Goal: Find specific page/section: Find specific page/section

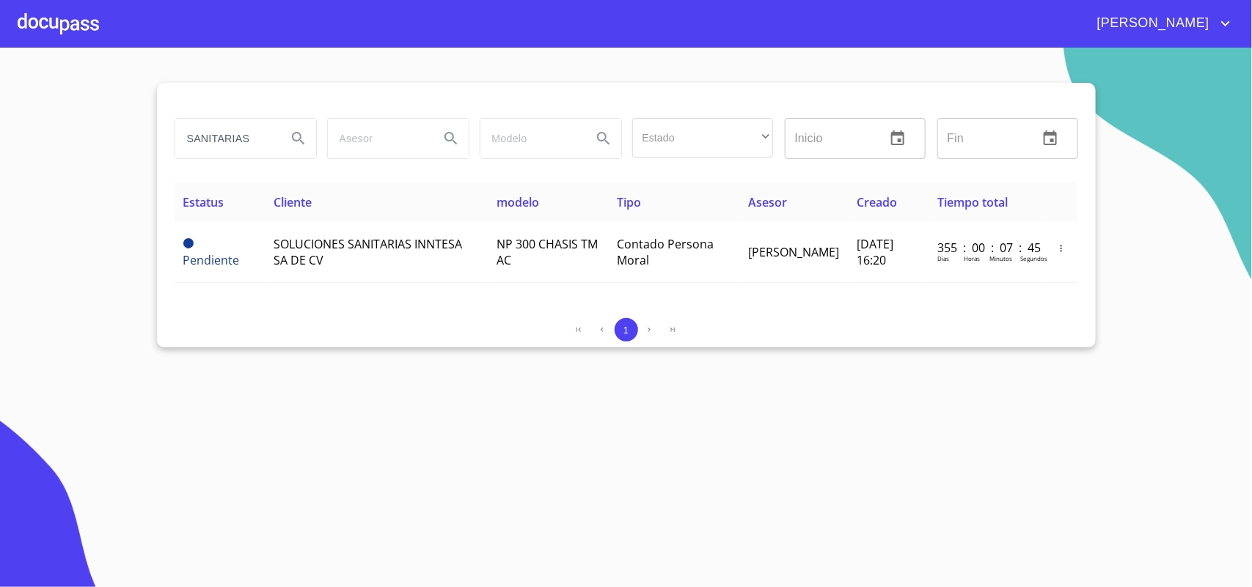
click at [84, 371] on section "SANITARIAS Estado ​ ​ Inicio ​ Fin ​ Estatus Cliente modelo Tipo Asesor Creado …" at bounding box center [626, 318] width 1252 height 540
drag, startPoint x: 265, startPoint y: 138, endPoint x: 0, endPoint y: 76, distance: 272.0
click at [0, 76] on section "SANITARIAS Estado ​ ​ Inicio ​ Fin ​ Estatus Cliente modelo Tipo Asesor Creado …" at bounding box center [626, 318] width 1252 height 540
type input "cisternas y tinacos"
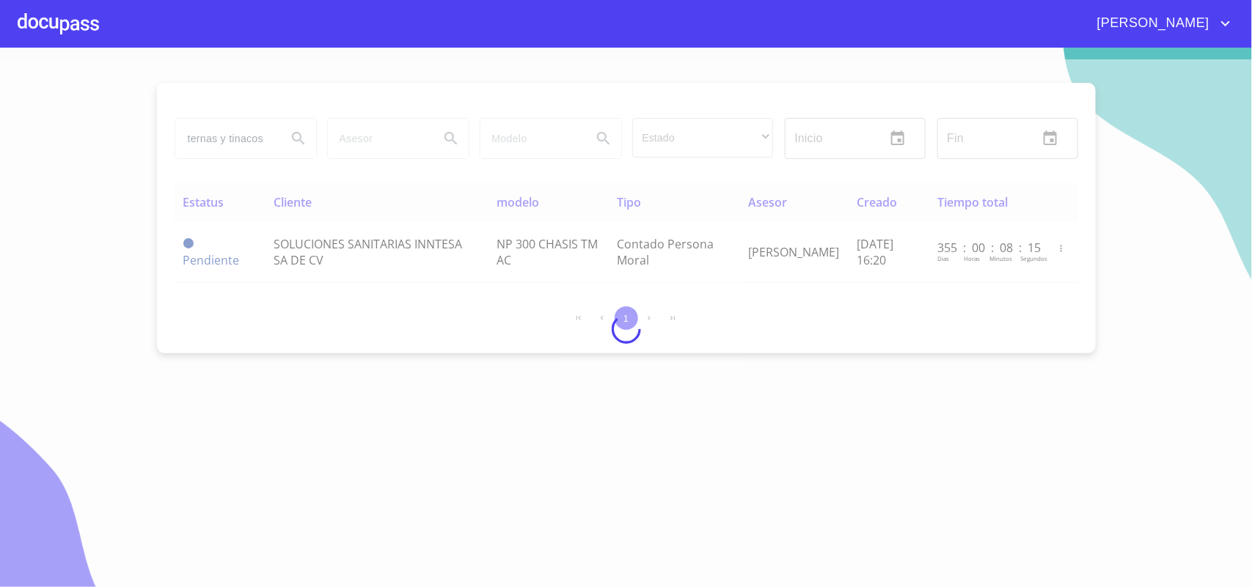
scroll to position [0, 0]
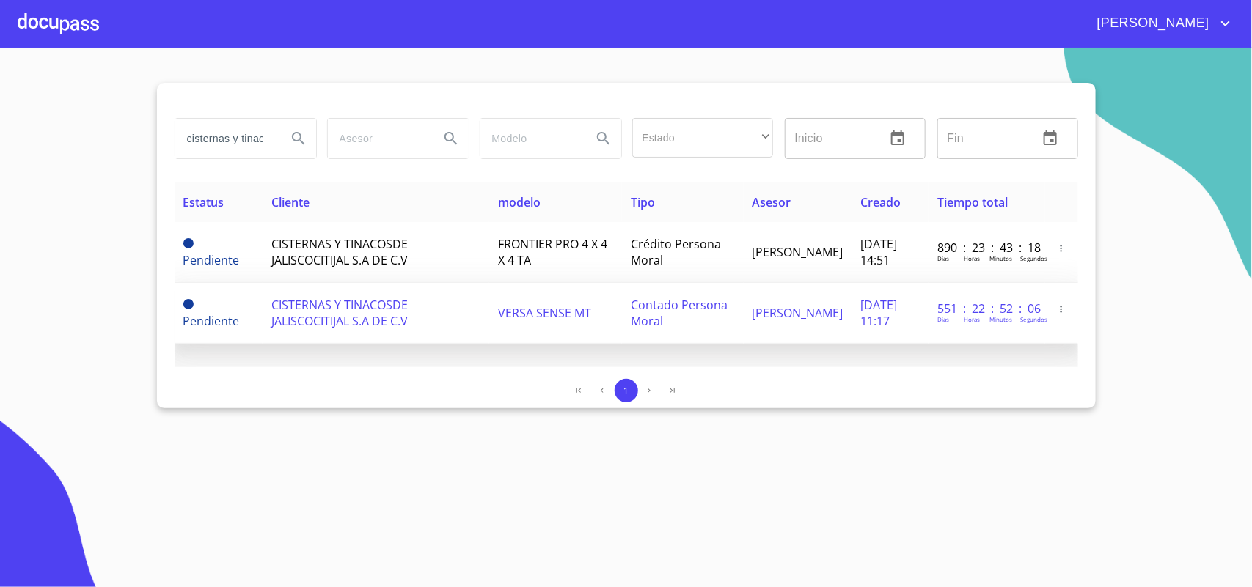
click at [341, 301] on span "CISTERNAS Y TINACOSDE JALISCOCITIJAL S.A DE C.V" at bounding box center [339, 313] width 136 height 32
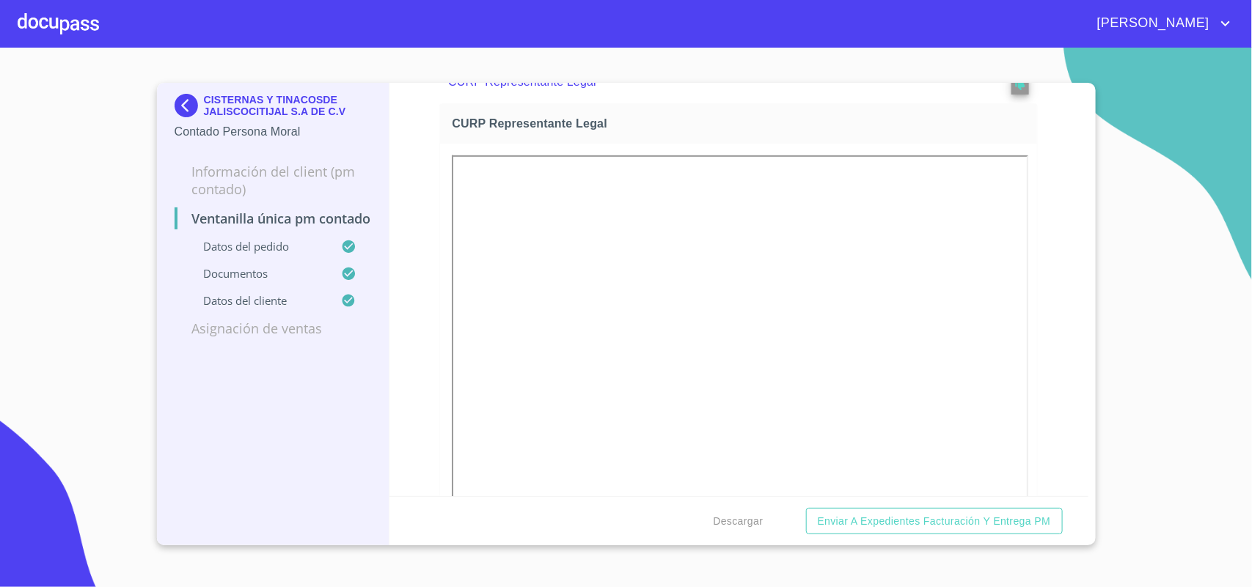
scroll to position [2750, 0]
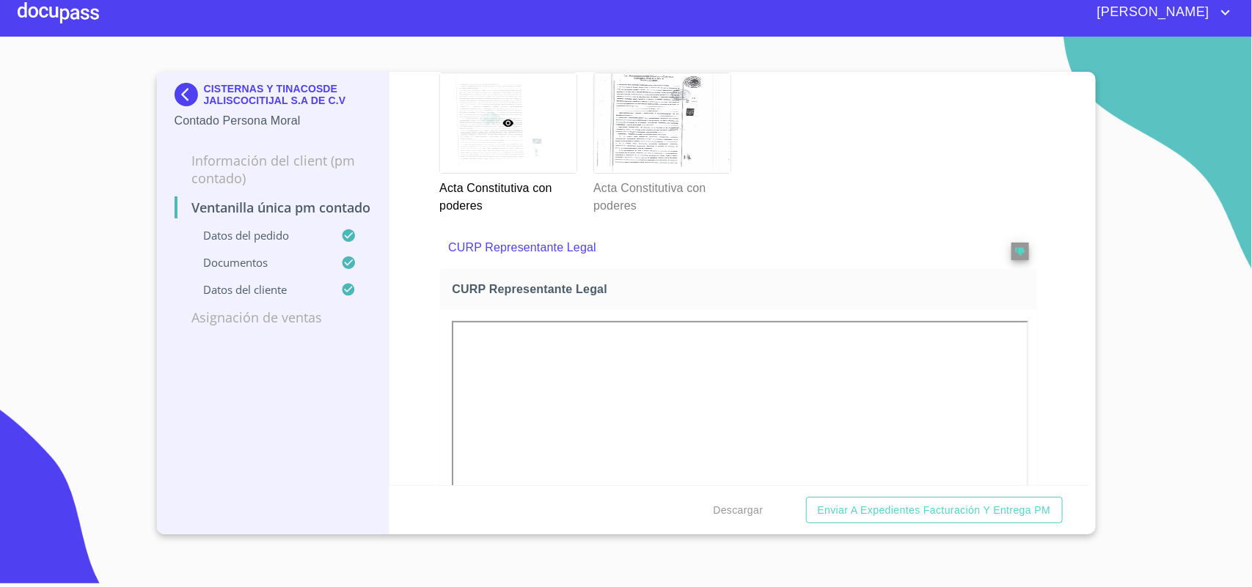
scroll to position [2885, 0]
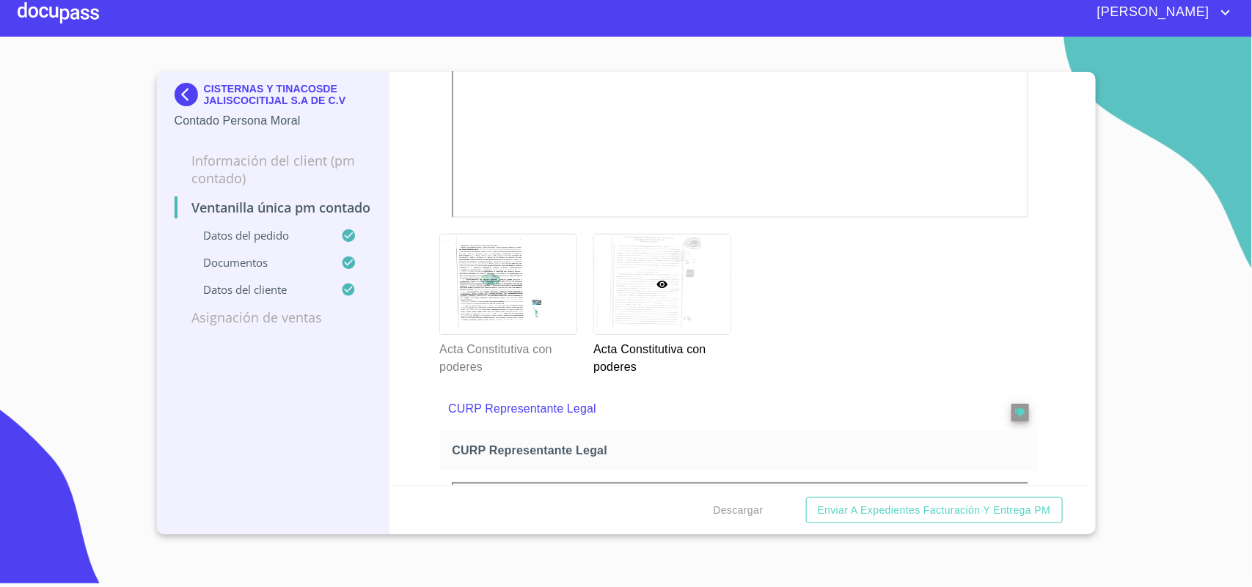
click at [185, 88] on img at bounding box center [189, 94] width 29 height 23
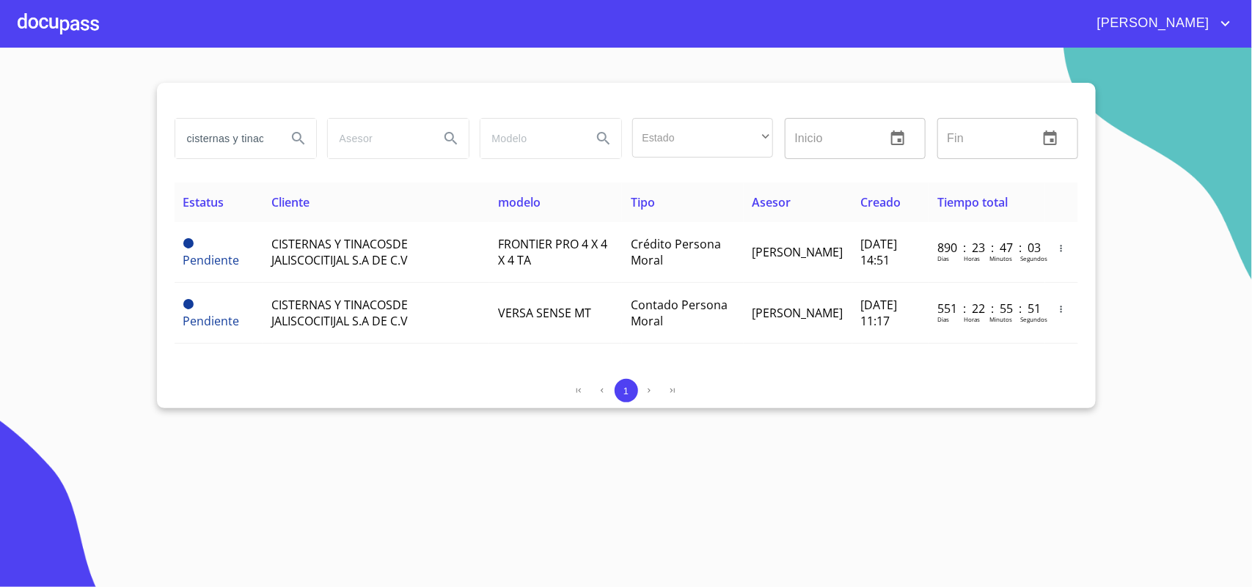
drag, startPoint x: 264, startPoint y: 136, endPoint x: 122, endPoint y: 134, distance: 142.3
click at [122, 134] on section "cisternas y tinacos Estado ​ ​ Inicio ​ Fin ​ Estatus Cliente modelo Tipo Aseso…" at bounding box center [626, 318] width 1252 height 540
type input "SOLUCIONES POR ENCIMA"
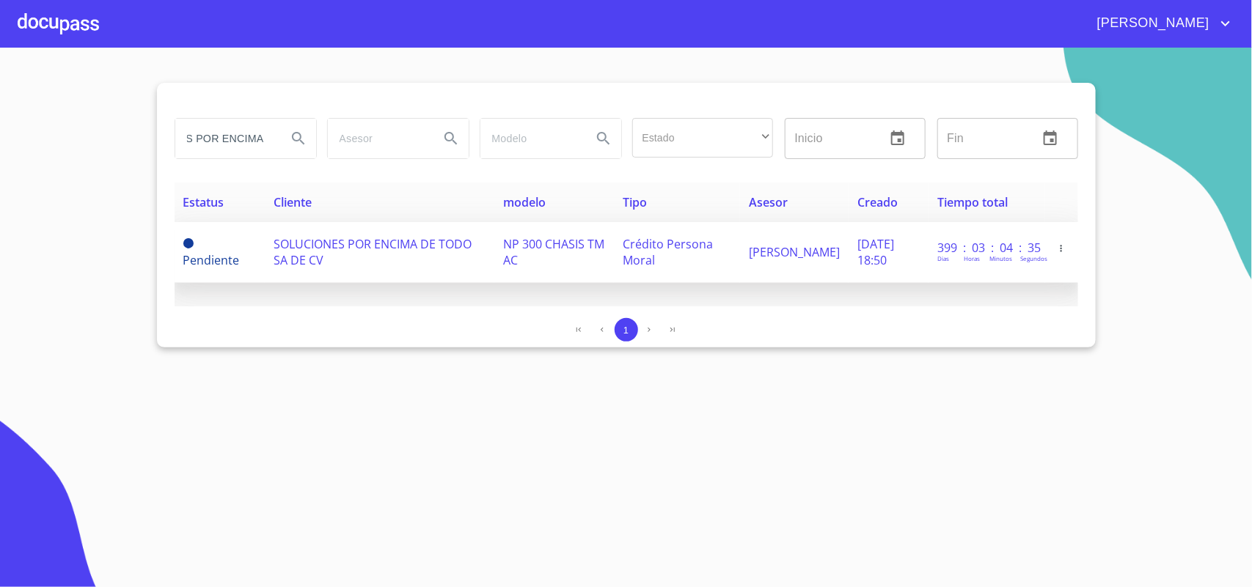
scroll to position [0, 0]
click at [299, 250] on span "SOLUCIONES POR ENCIMA DE TODO SA DE CV" at bounding box center [373, 252] width 198 height 32
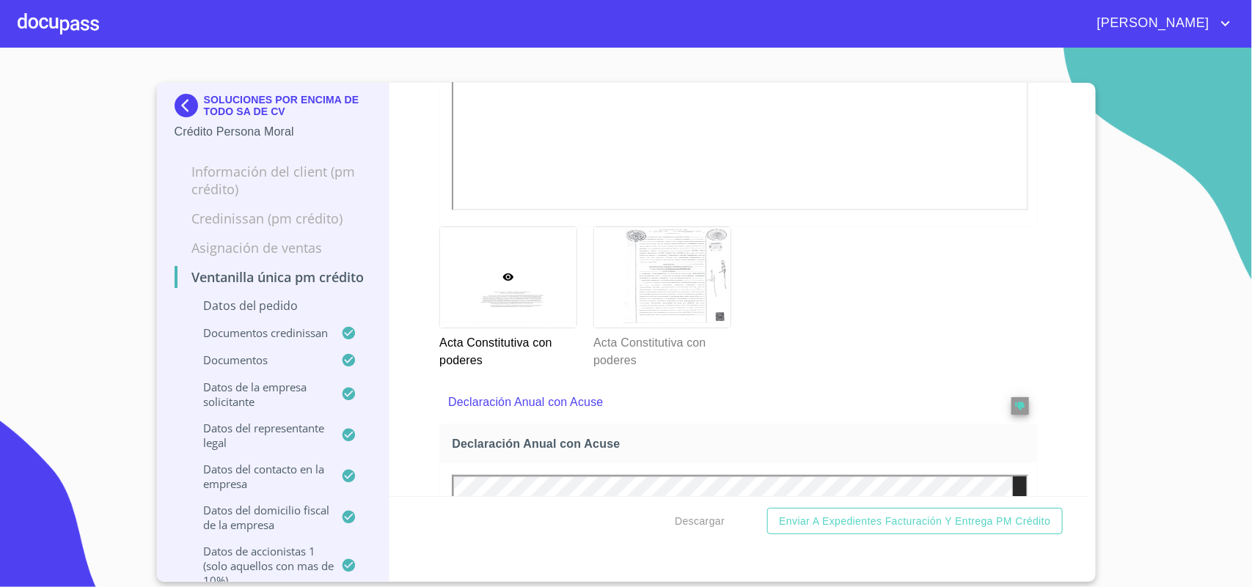
scroll to position [5313, 0]
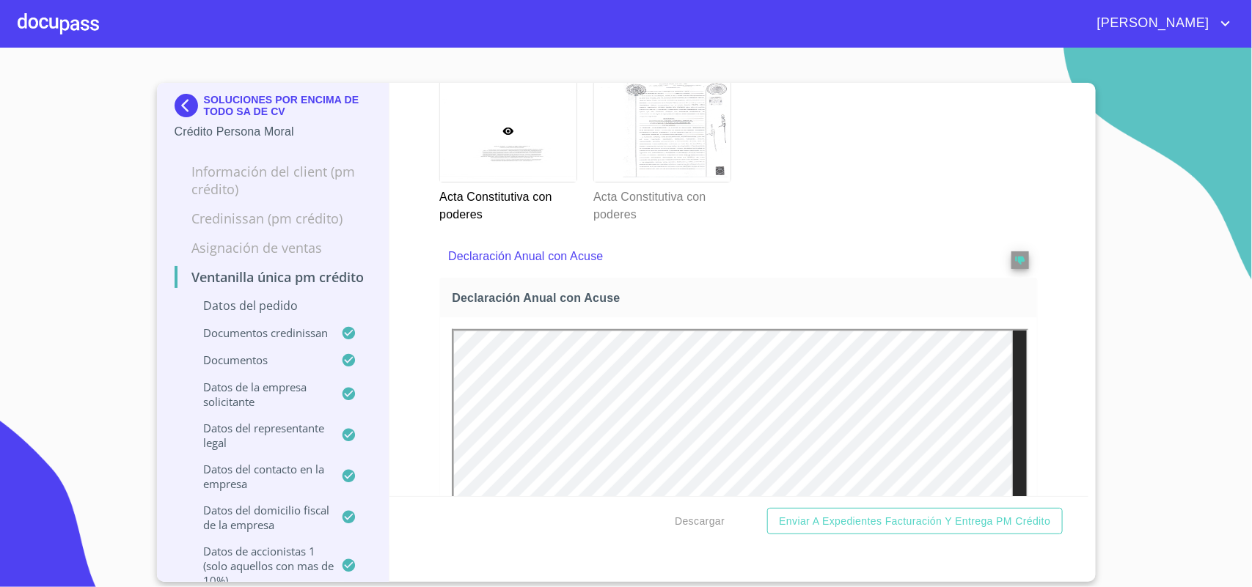
click at [494, 182] on div at bounding box center [508, 131] width 136 height 100
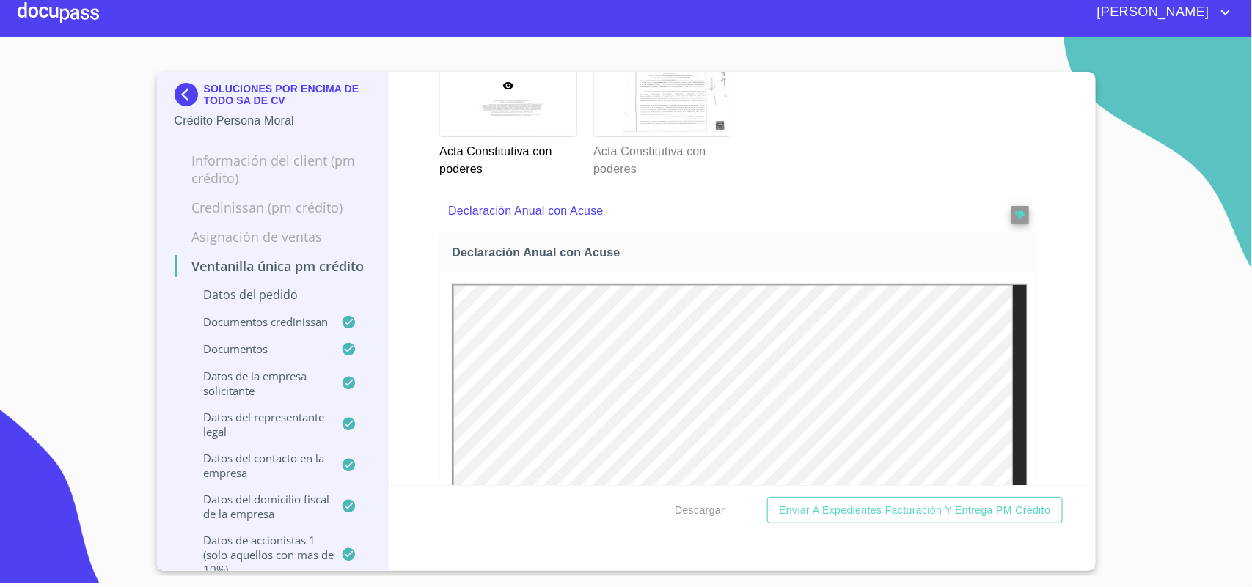
scroll to position [5409, 0]
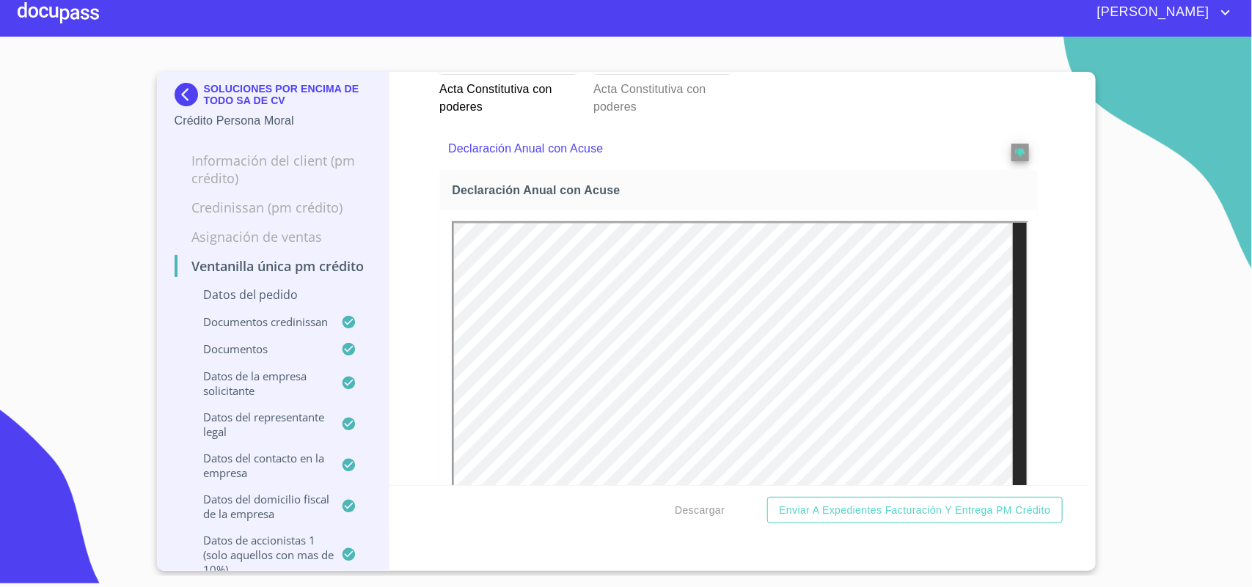
click at [658, 74] on div at bounding box center [662, 24] width 136 height 100
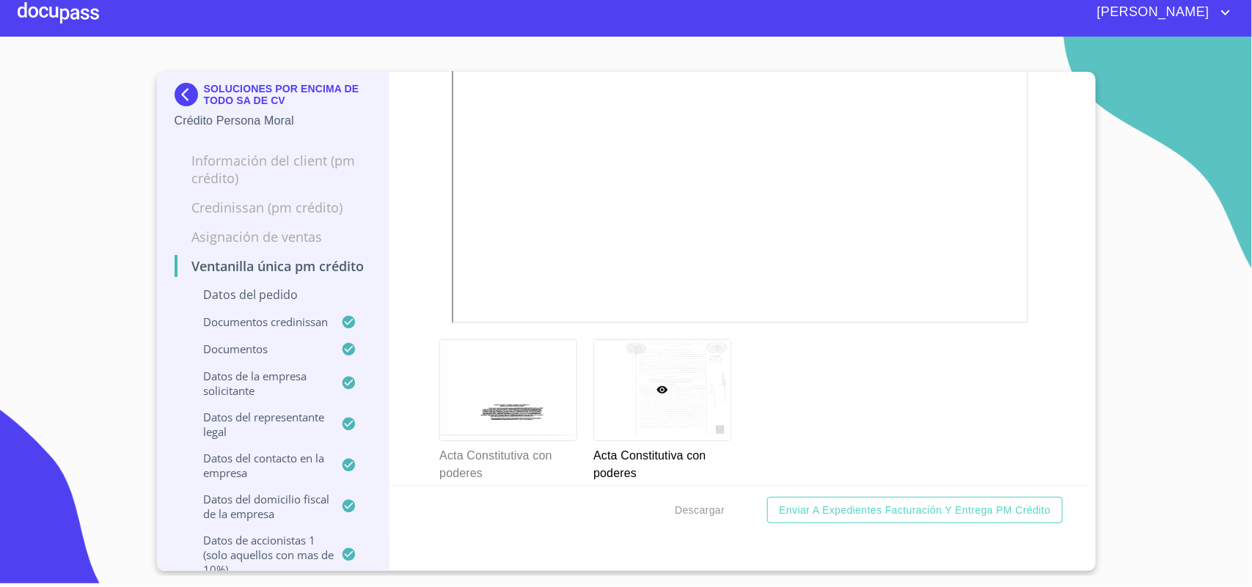
click at [183, 95] on img at bounding box center [189, 94] width 29 height 23
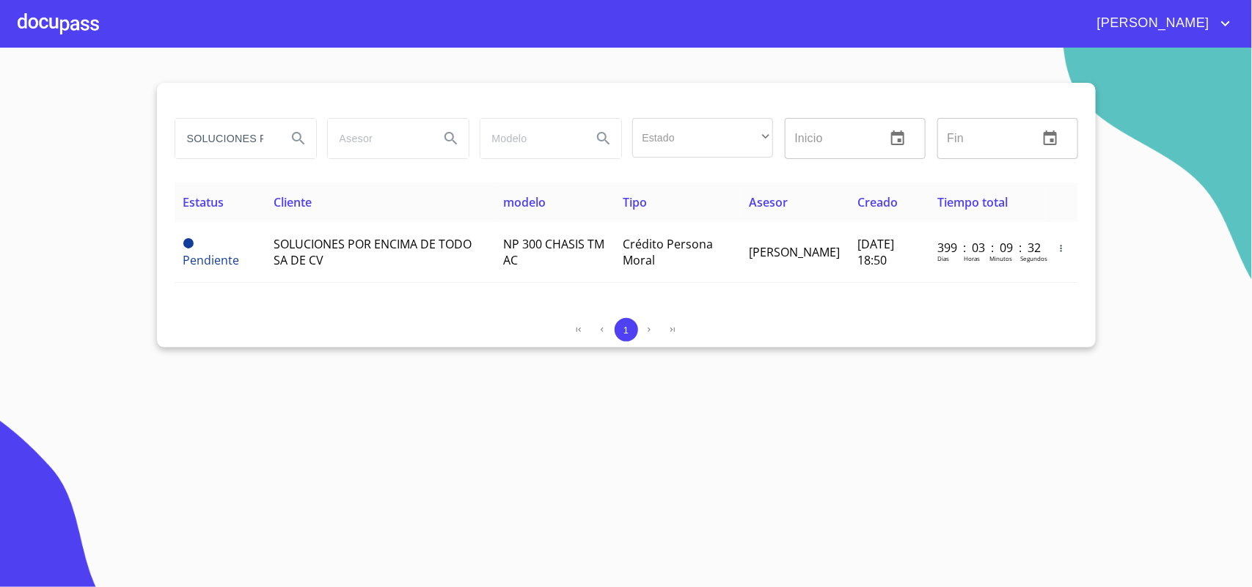
drag, startPoint x: 270, startPoint y: 140, endPoint x: 67, endPoint y: 129, distance: 202.7
click at [67, 129] on section "SOLUCIONES POR ENCIMA Estado ​ ​ Inicio ​ Fin ​ Estatus Cliente modelo Tipo Ase…" at bounding box center [626, 318] width 1252 height 540
type input "OR ENCIMA"
drag, startPoint x: 258, startPoint y: 136, endPoint x: 0, endPoint y: 105, distance: 259.9
click at [0, 105] on section "OR ENCIMA Estado ​ ​ Inicio ​ Fin ​ Estatus Cliente modelo Tipo Asesor Creado T…" at bounding box center [626, 318] width 1252 height 540
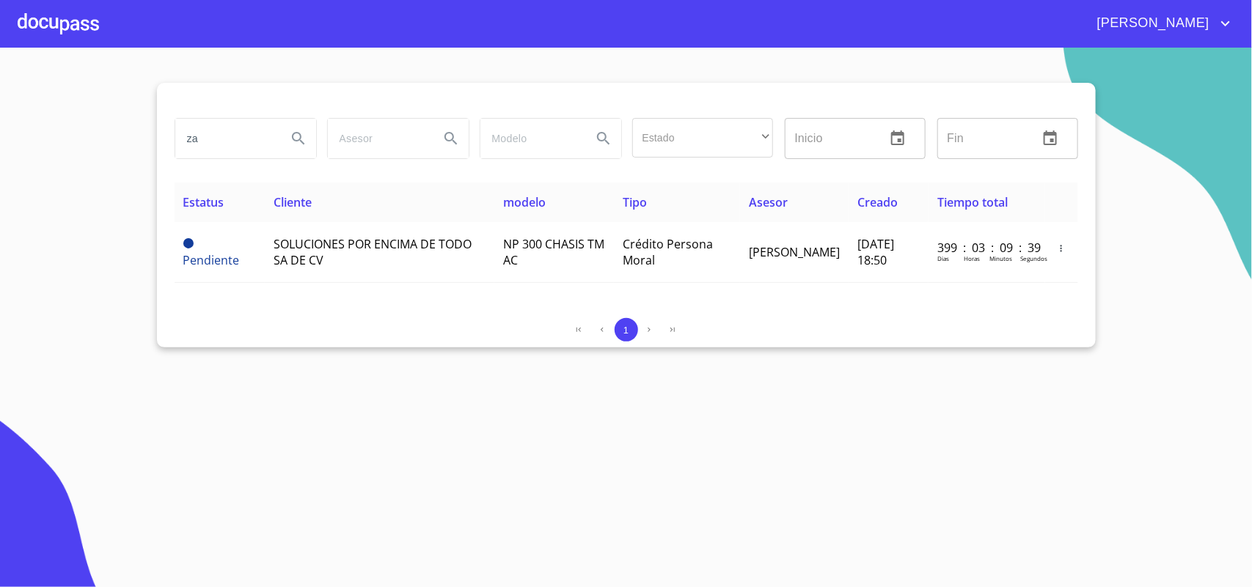
type input "z"
type input "[PERSON_NAME]"
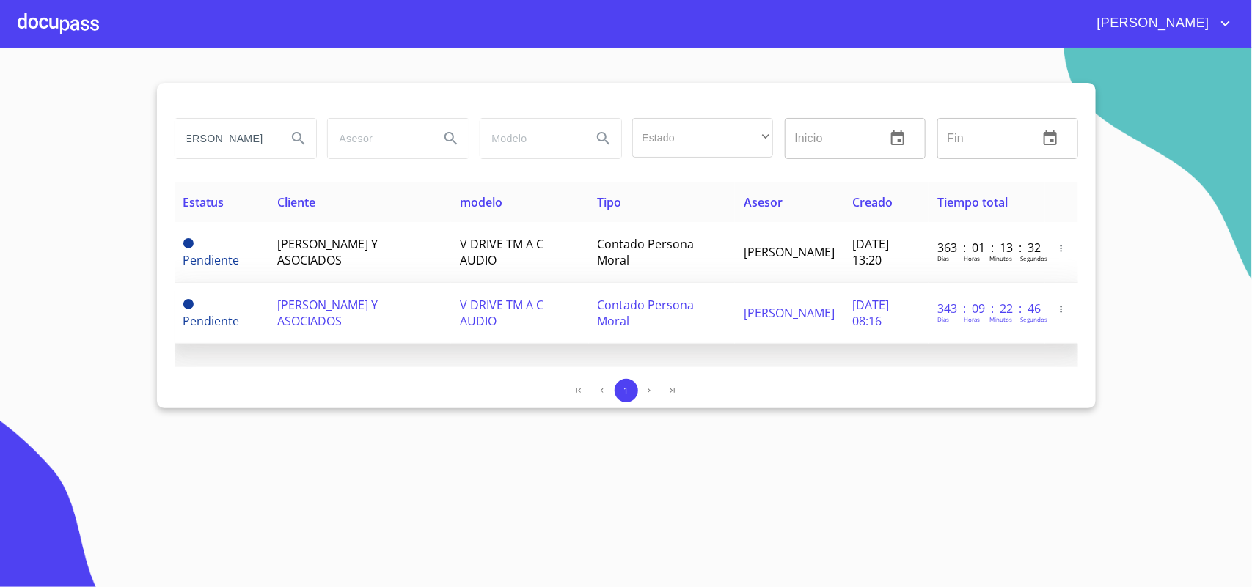
scroll to position [0, 0]
click at [319, 304] on span "[PERSON_NAME] Y ASOCIADOS" at bounding box center [327, 313] width 100 height 32
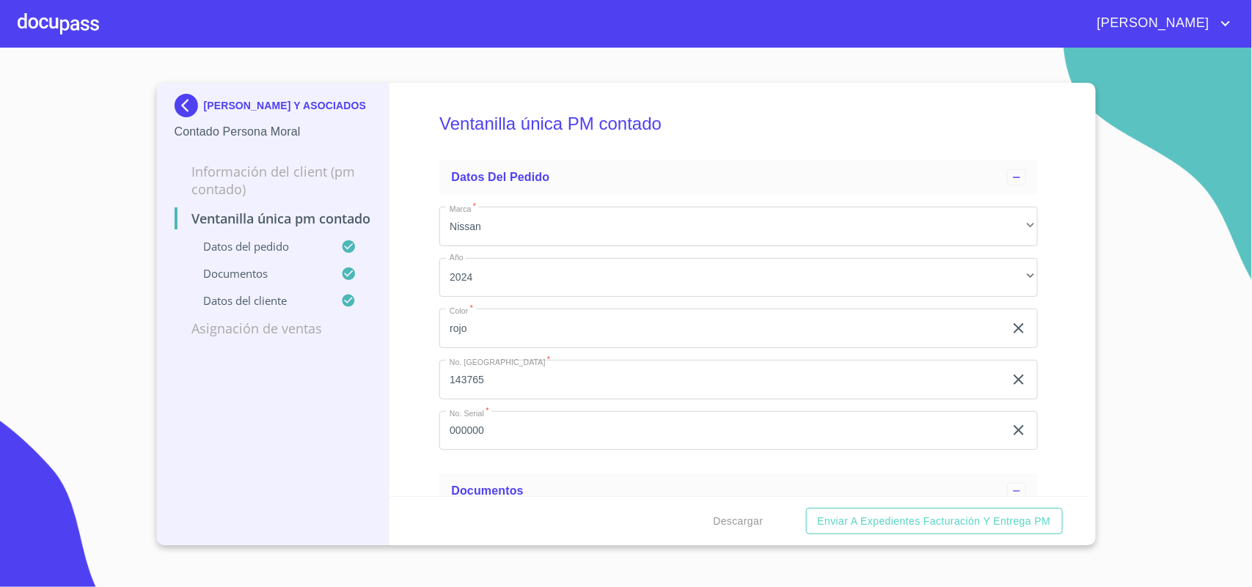
click at [184, 100] on img at bounding box center [189, 105] width 29 height 23
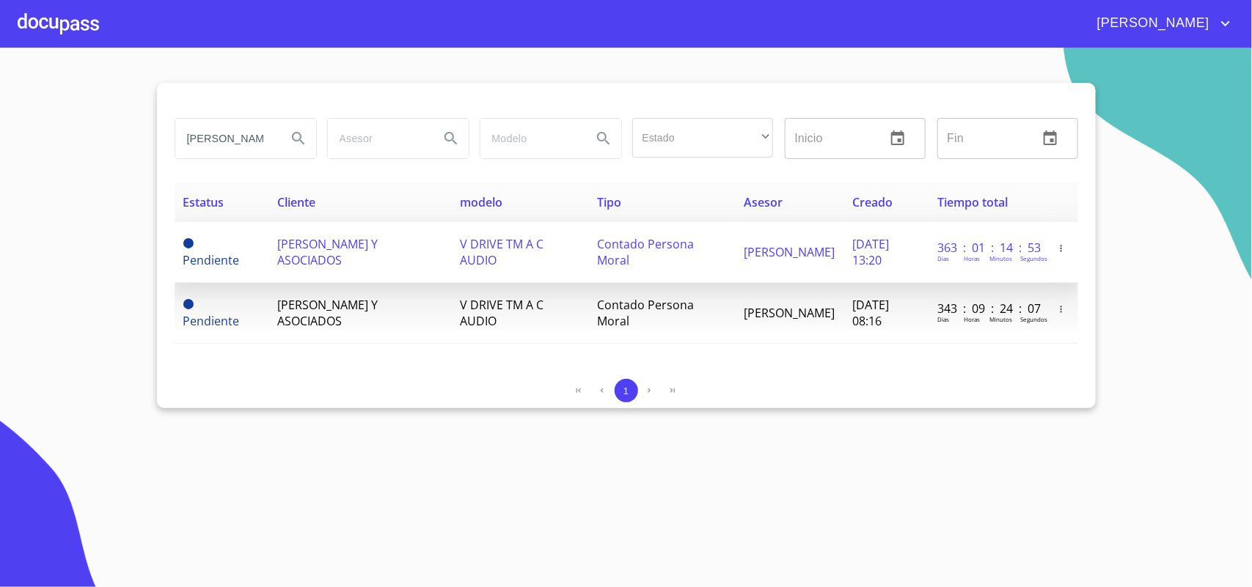
click at [314, 253] on span "[PERSON_NAME] Y ASOCIADOS" at bounding box center [327, 252] width 100 height 32
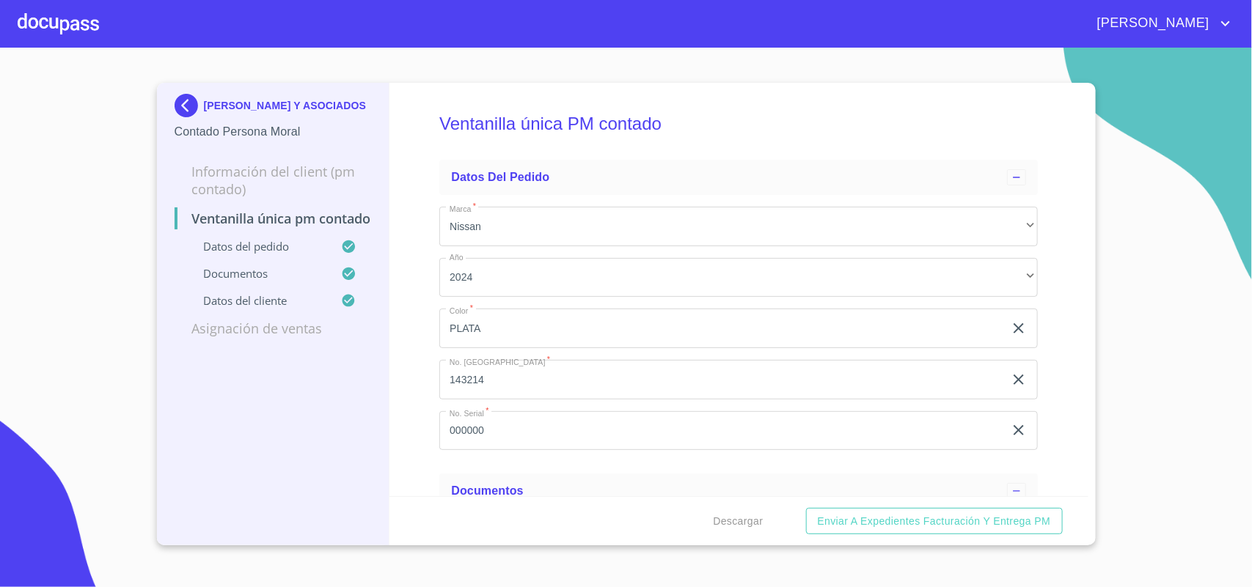
click at [191, 96] on img at bounding box center [189, 105] width 29 height 23
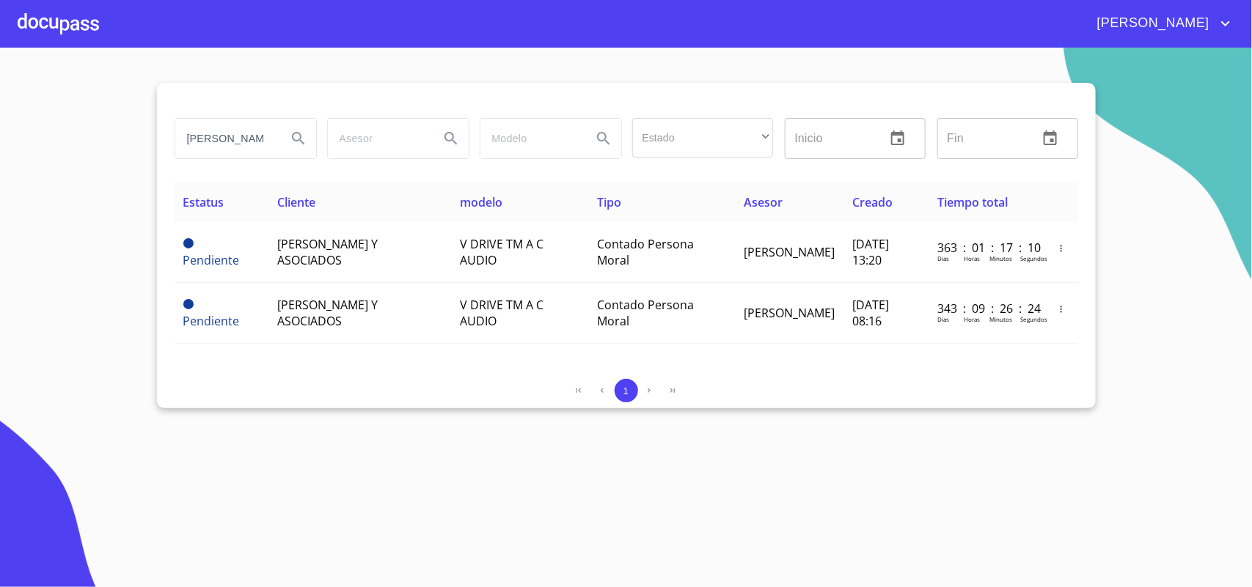
drag, startPoint x: 257, startPoint y: 141, endPoint x: 0, endPoint y: 81, distance: 264.1
click at [0, 81] on section "[PERSON_NAME] Estado ​ ​ Inicio ​ Fin ​ Estatus Cliente modelo Tipo Asesor Crea…" at bounding box center [626, 318] width 1252 height 540
drag, startPoint x: 215, startPoint y: 140, endPoint x: 0, endPoint y: 95, distance: 219.5
click at [0, 95] on section "RADA Estado ​ ​ Inicio ​ Fin ​ Estatus Cliente modelo Tipo Asesor Creado Tiempo…" at bounding box center [626, 318] width 1252 height 540
type input "AIR LIFE"
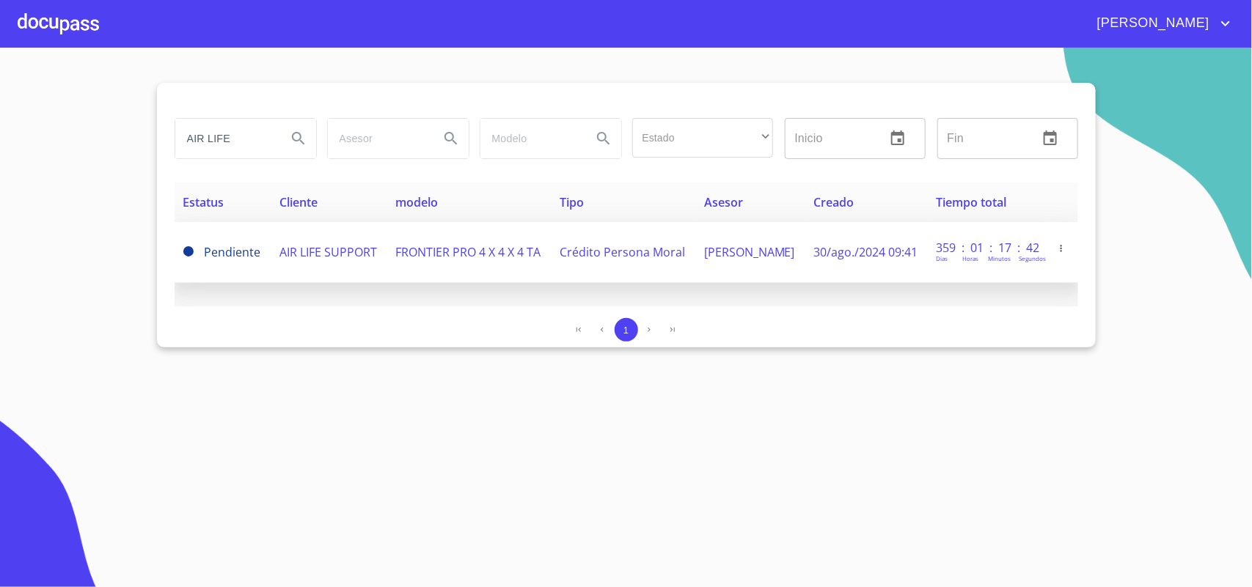
click at [280, 251] on span "AIR LIFE SUPPORT" at bounding box center [328, 252] width 98 height 16
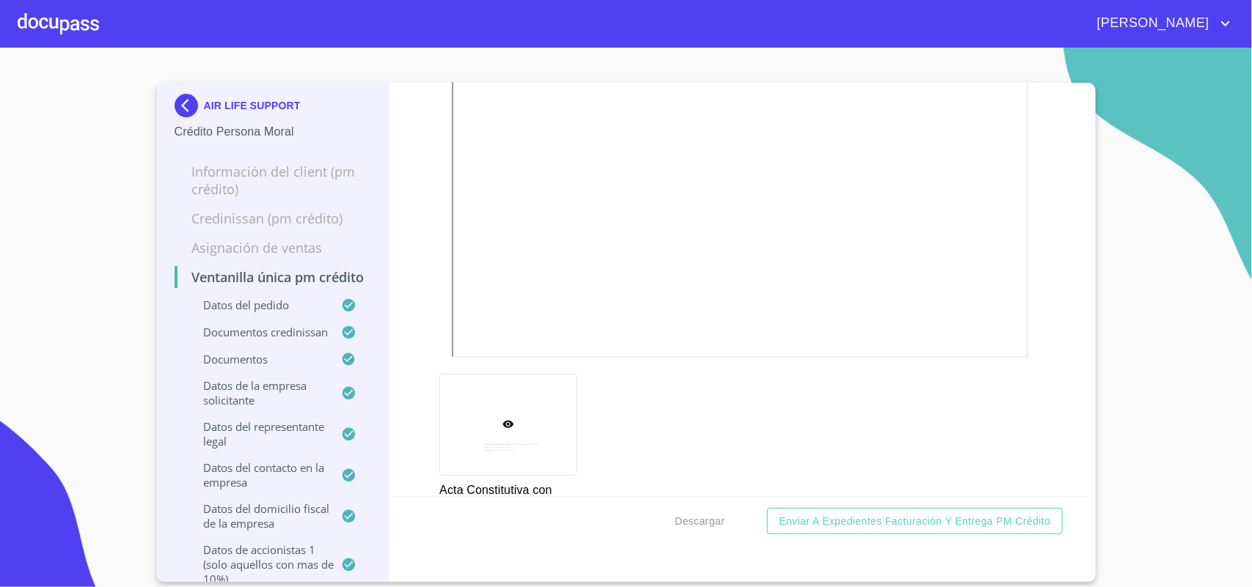
scroll to position [5408, 0]
click at [460, 406] on div at bounding box center [508, 418] width 136 height 100
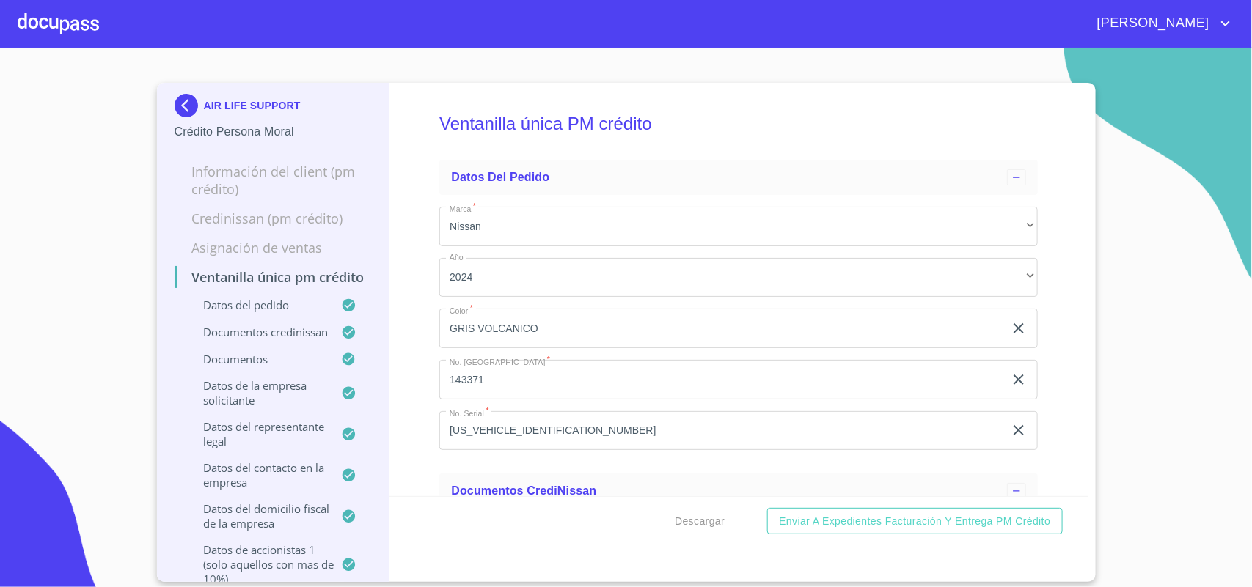
scroll to position [5184, 0]
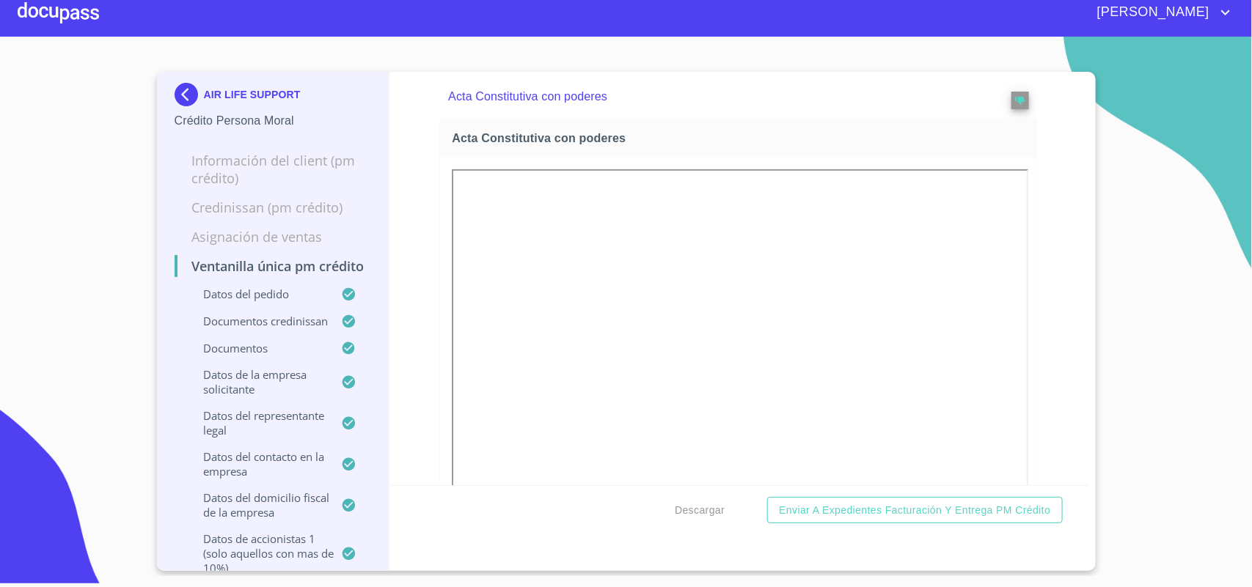
click at [186, 84] on img at bounding box center [189, 94] width 29 height 23
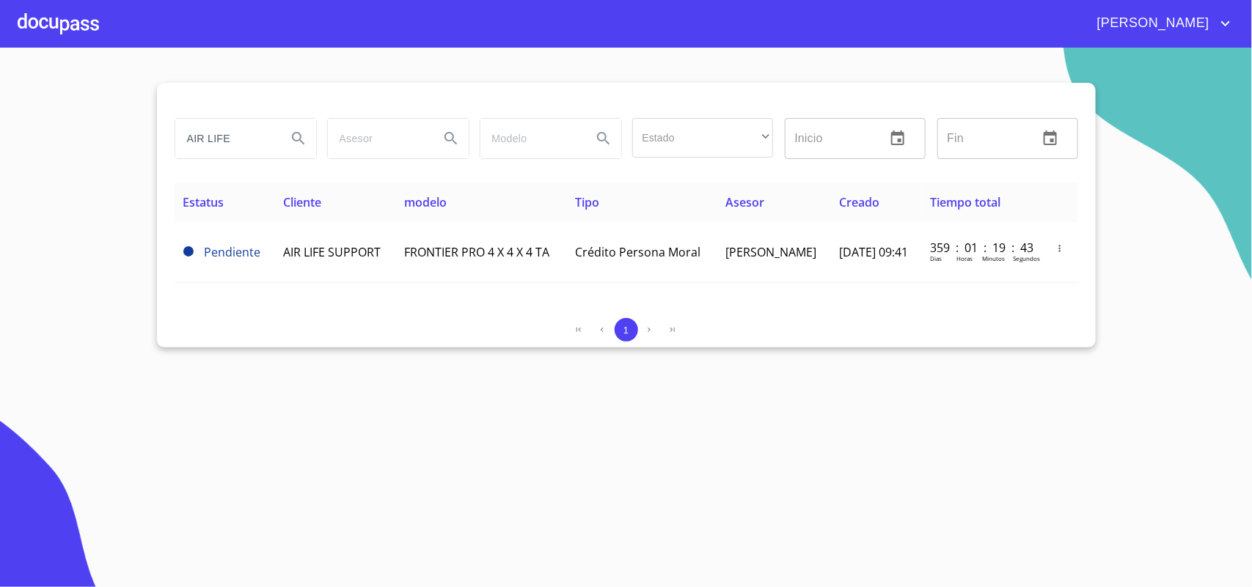
drag, startPoint x: 258, startPoint y: 143, endPoint x: 0, endPoint y: 140, distance: 258.1
click at [0, 139] on section "AIR LIFE Estado ​ ​ Inicio ​ Fin ​ Estatus Cliente modelo Tipo Asesor Creado Ti…" at bounding box center [626, 318] width 1252 height 540
type input "GASOLINERA SAHAGUN"
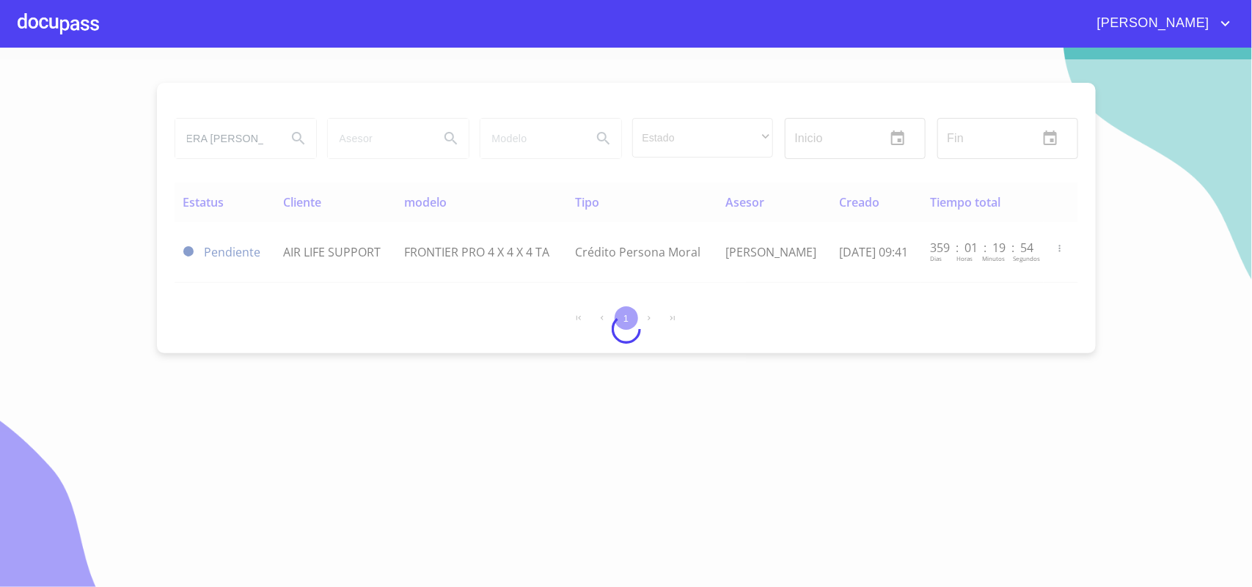
scroll to position [0, 0]
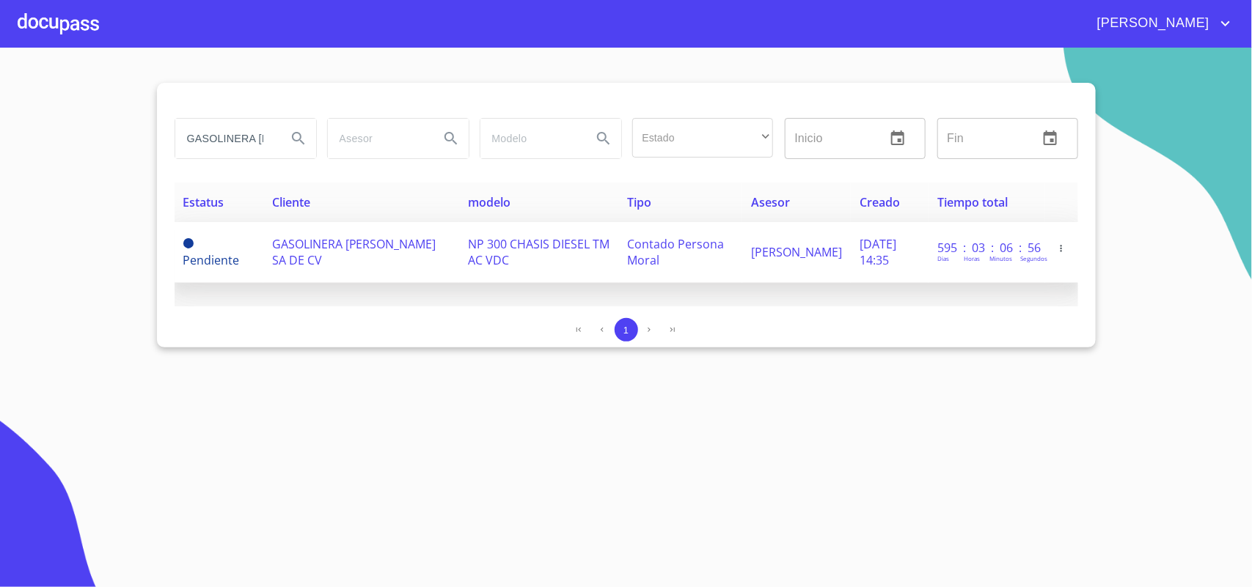
click at [335, 241] on span "GASOLINERA SAHAGUN SA DE CV" at bounding box center [354, 252] width 164 height 32
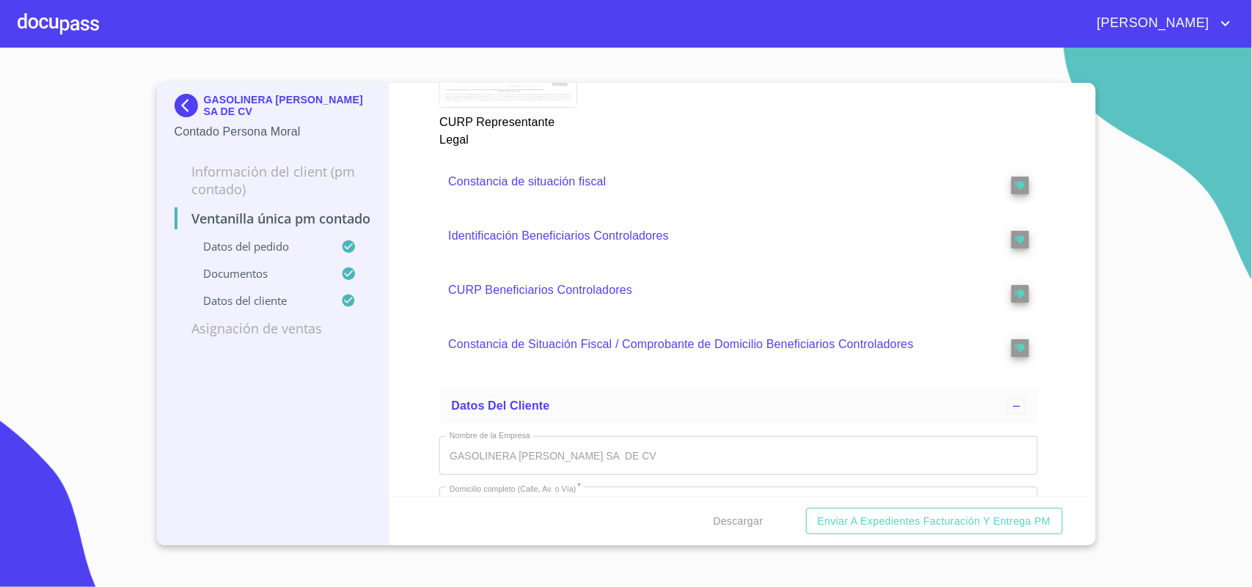
scroll to position [3906, 0]
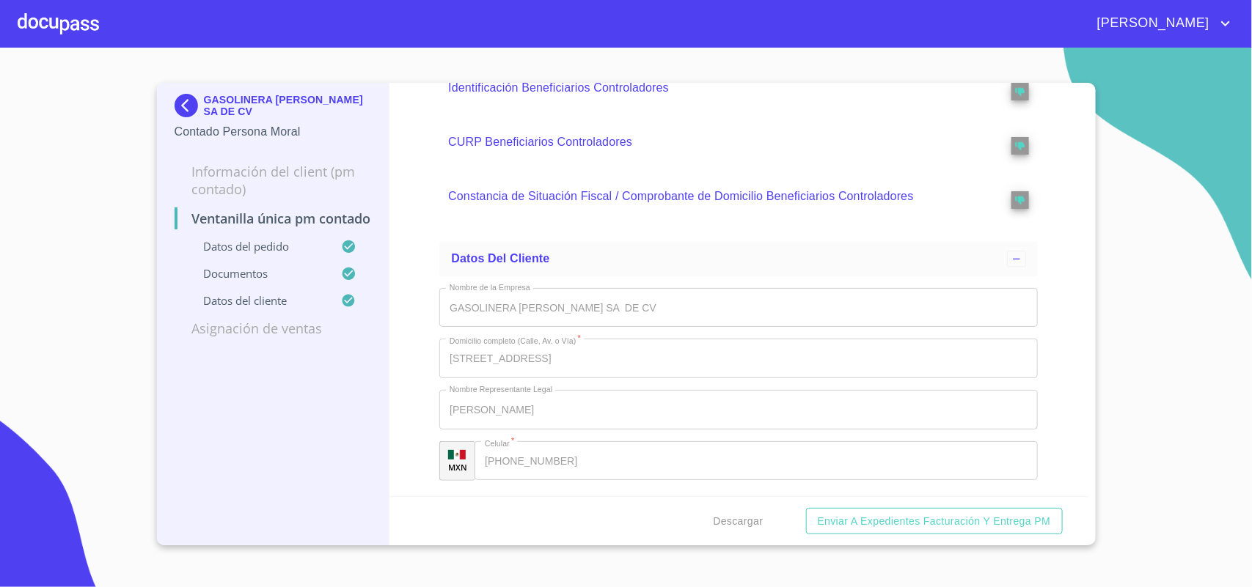
click at [188, 88] on div "GASOLINERA SAHAGUN SA DE CV Contado Persona Moral" at bounding box center [273, 117] width 197 height 69
click at [185, 103] on img at bounding box center [189, 105] width 29 height 23
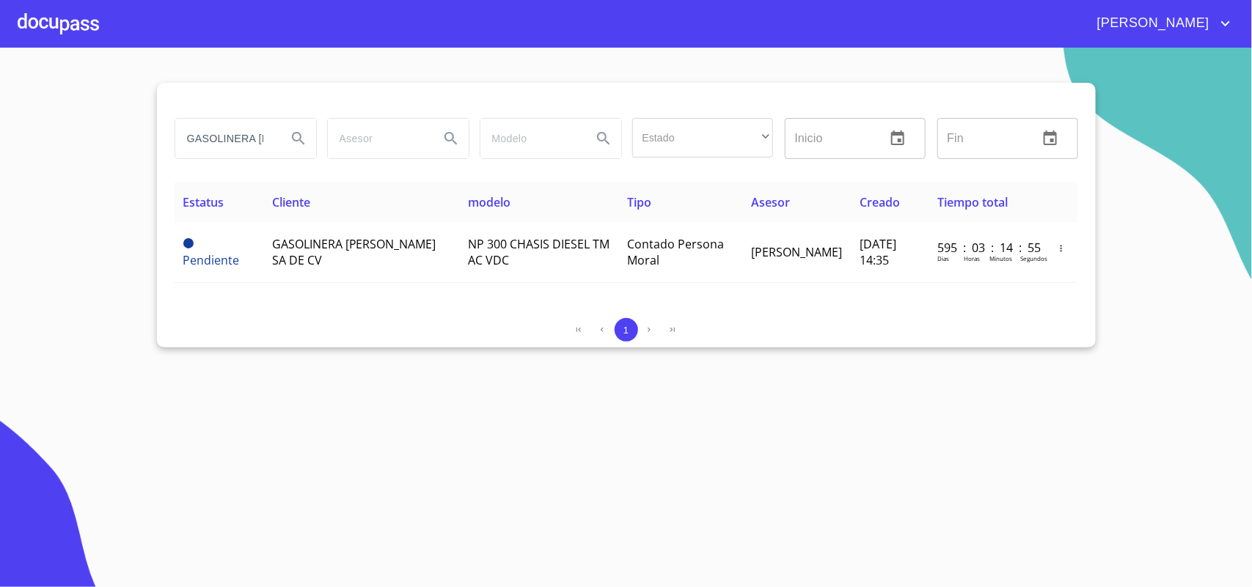
drag, startPoint x: 260, startPoint y: 137, endPoint x: 0, endPoint y: 126, distance: 260.5
click at [0, 126] on section "GASOLINERA SAHAGUN Estado ​ ​ Inicio ​ Fin ​ Estatus Cliente modelo Tipo Asesor…" at bounding box center [626, 318] width 1252 height 540
type input "SAHAGUN"
drag, startPoint x: 254, startPoint y: 147, endPoint x: 0, endPoint y: 123, distance: 254.9
click at [0, 123] on section "SAHAGUN Estado ​ ​ Inicio ​ Fin ​ Estatus Cliente modelo Tipo Asesor Creado Tie…" at bounding box center [626, 318] width 1252 height 540
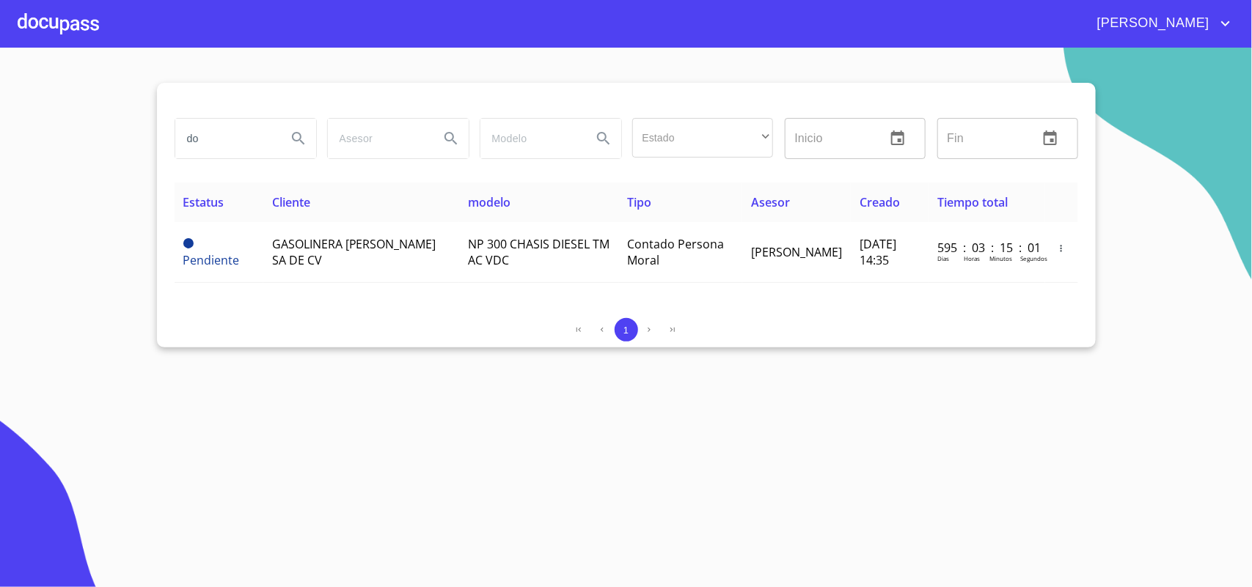
type input "d"
type input "DOUBLE C SANITIZACION"
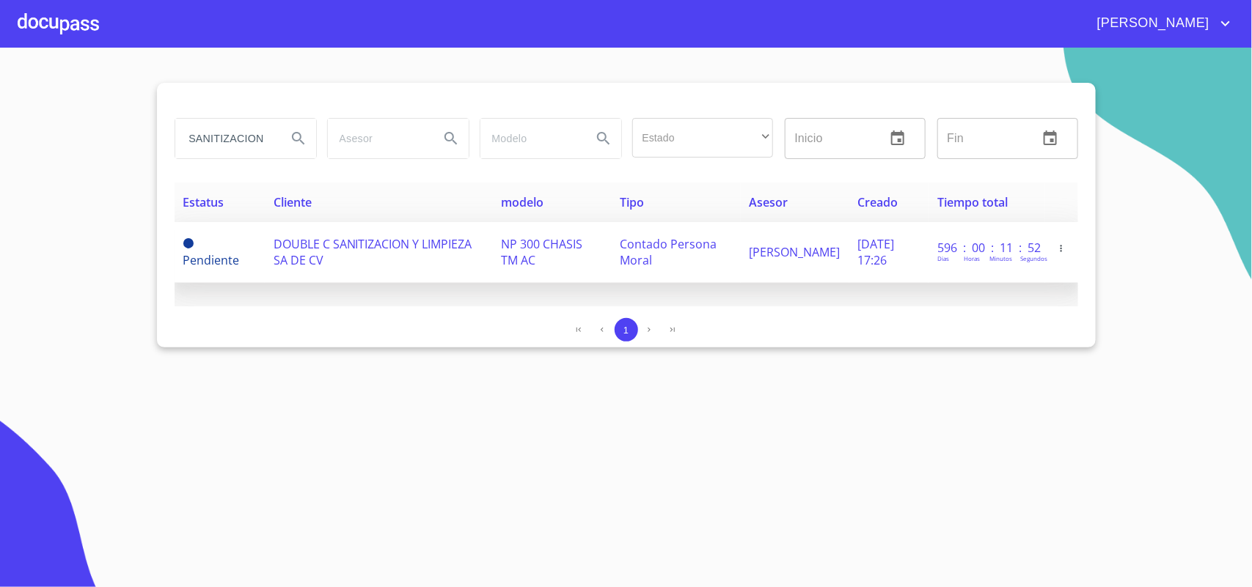
scroll to position [0, 0]
click at [350, 244] on span "DOUBLE C SANITIZACION Y LIMPIEZA SA DE CV" at bounding box center [373, 252] width 199 height 32
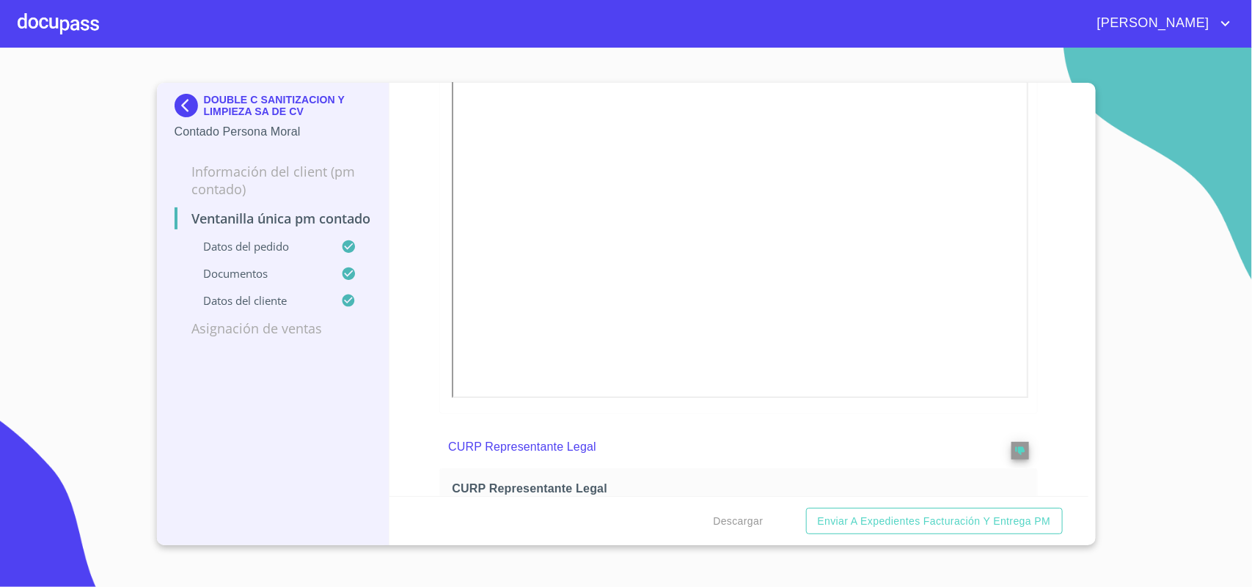
scroll to position [2108, 0]
